Goal: Navigation & Orientation: Understand site structure

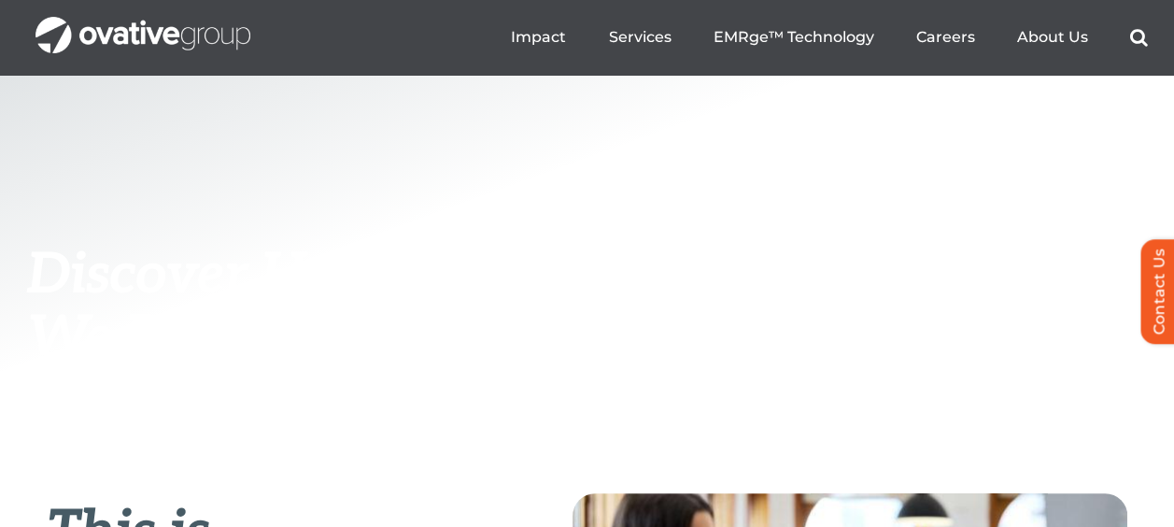
scroll to position [396, 0]
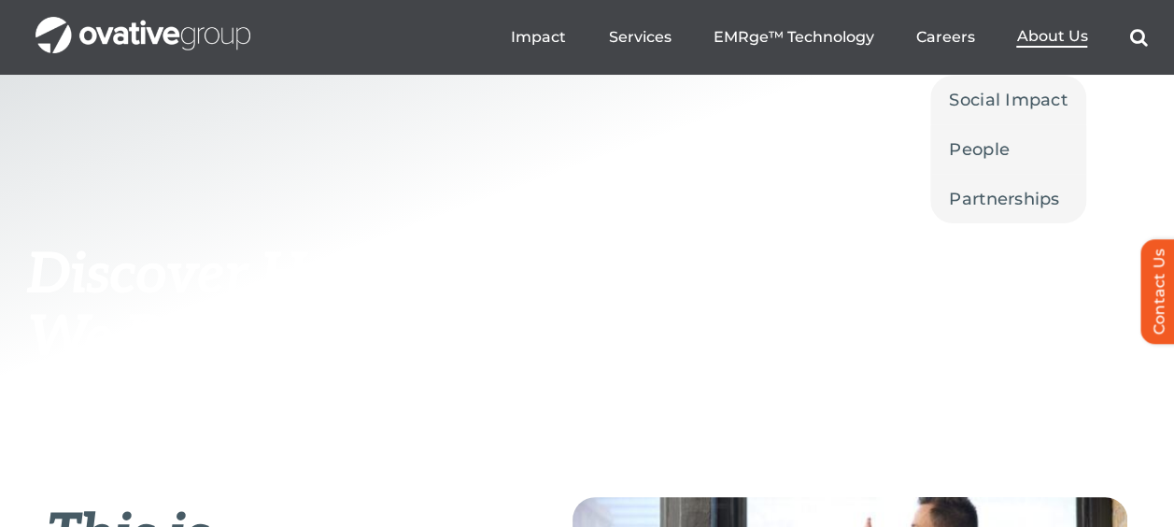
click at [1061, 37] on span "About Us" at bounding box center [1051, 36] width 71 height 19
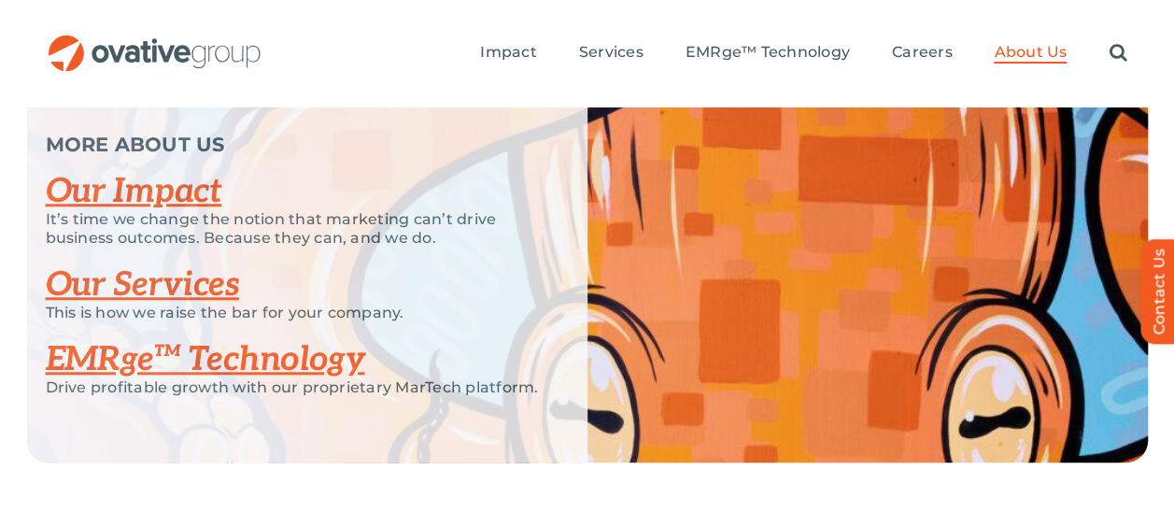
scroll to position [4134, 0]
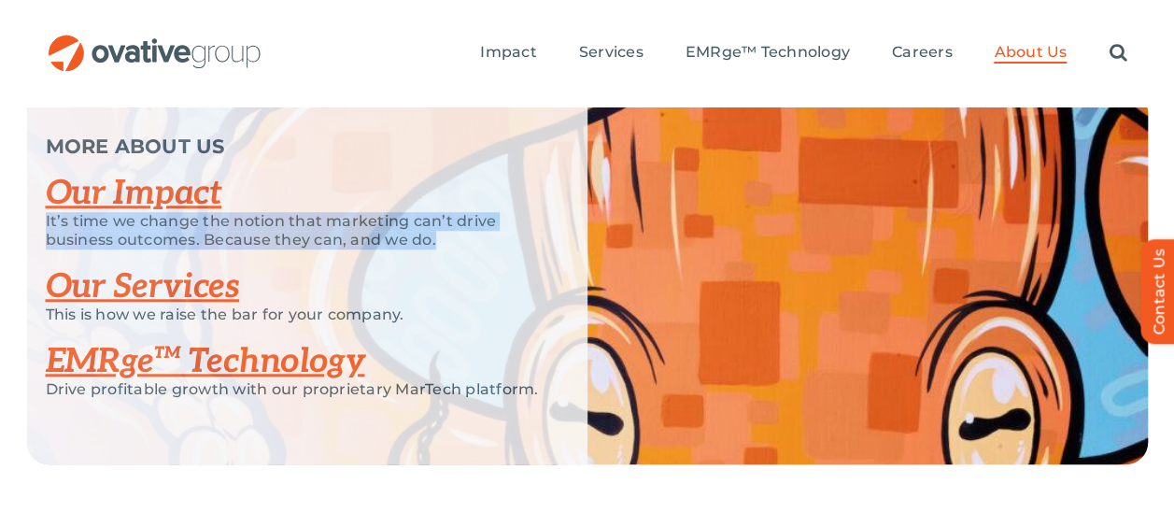
drag, startPoint x: 45, startPoint y: 280, endPoint x: 433, endPoint y: 293, distance: 388.9
click at [433, 249] on p "It’s time we change the notion that marketing can’t drive business outcomes. Be…" at bounding box center [293, 230] width 495 height 37
copy p "It’s time we change the notion that marketing can’t drive business outcomes. Be…"
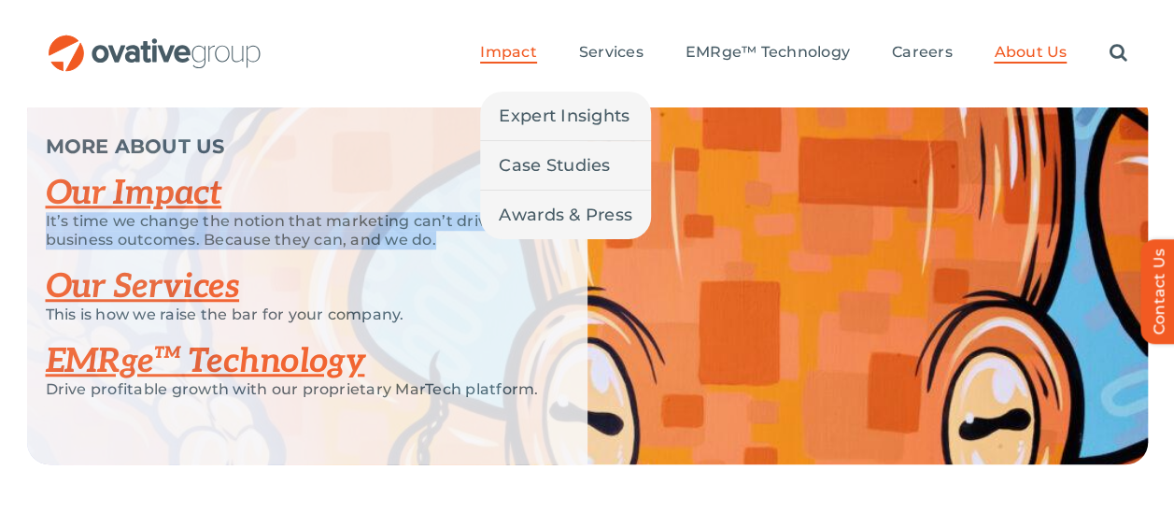
click at [527, 62] on link "Impact" at bounding box center [508, 53] width 56 height 21
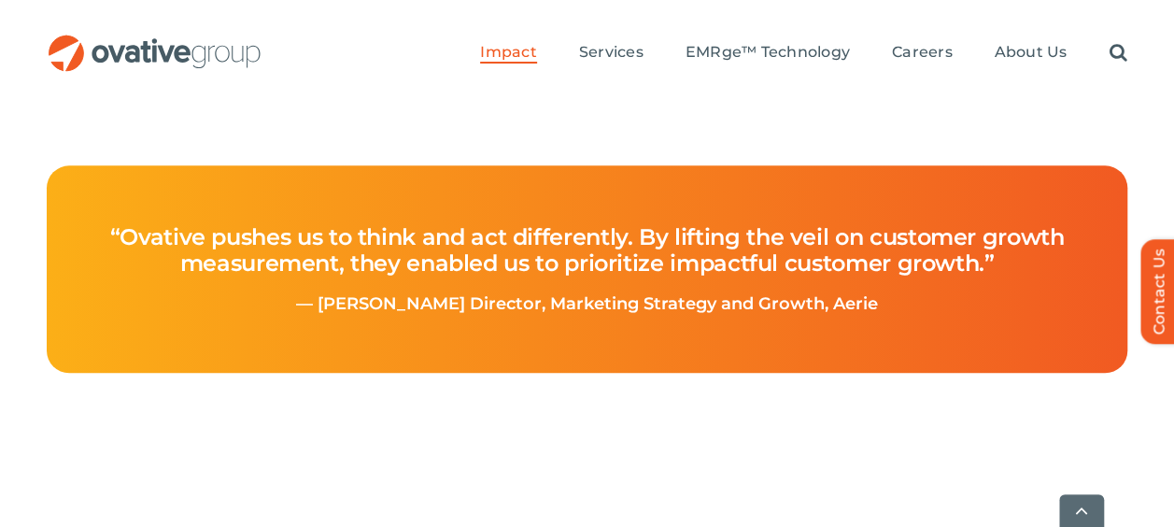
scroll to position [935, 0]
